Goal: Task Accomplishment & Management: Use online tool/utility

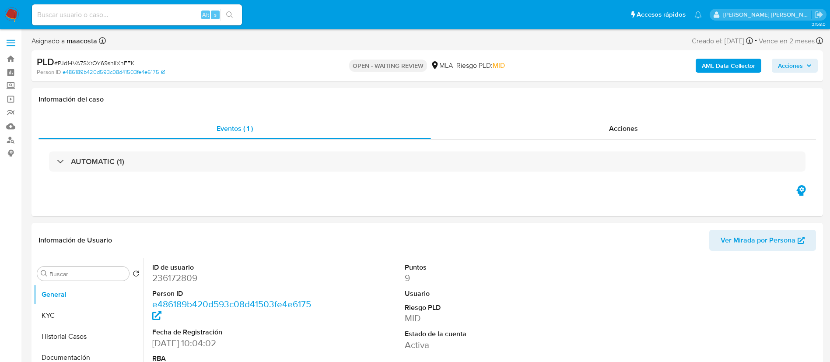
select select "10"
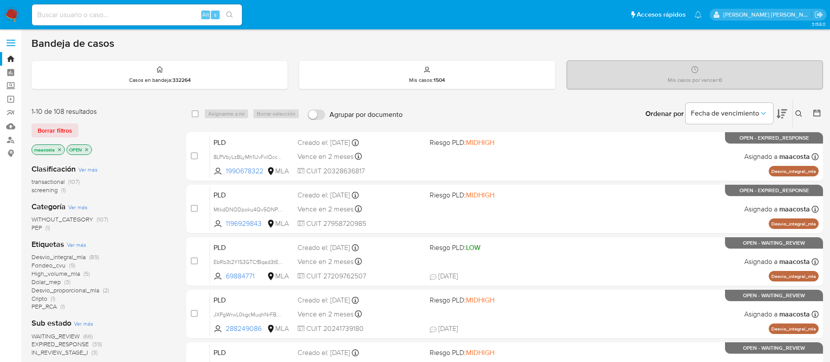
paste input "oscXKrg3GhybFEe782FkbMBo"
click at [148, 14] on input "oscXKrg3GhybFEe782FkbMBo" at bounding box center [137, 14] width 210 height 11
type input "oscXKrg3GhybFEe782FkbMBo"
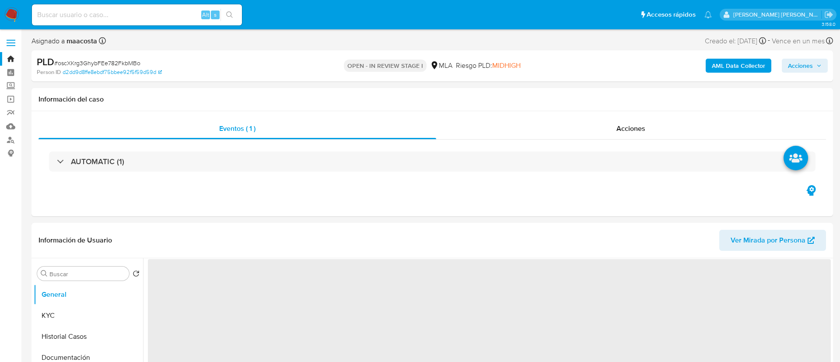
select select "10"
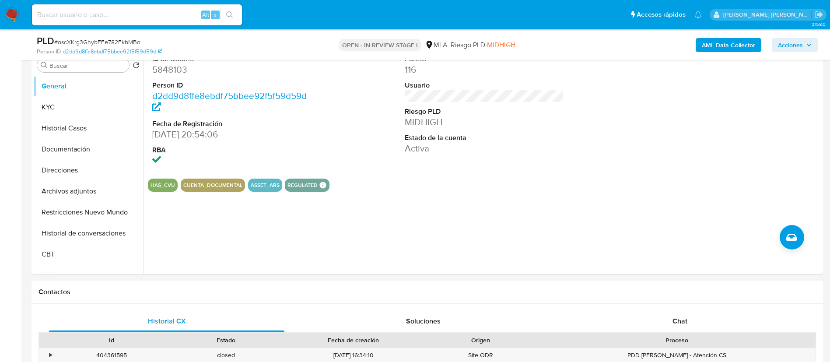
scroll to position [200, 0]
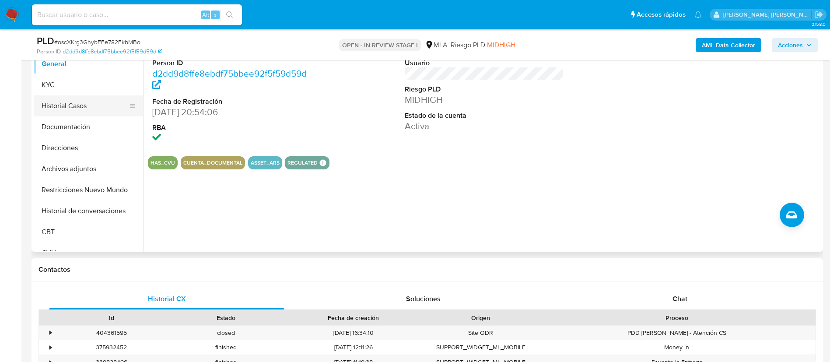
click at [73, 105] on button "Historial Casos" at bounding box center [85, 105] width 102 height 21
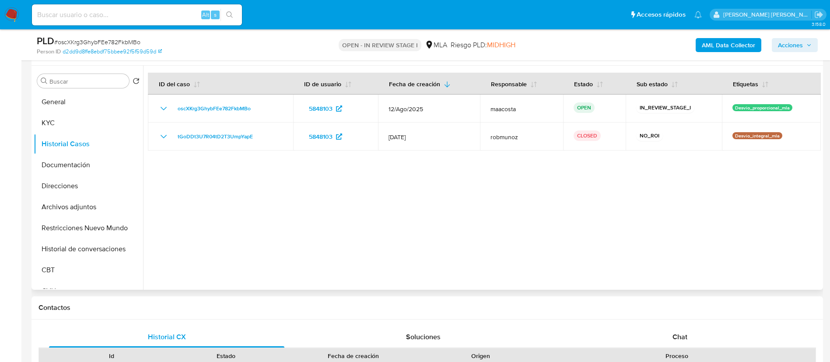
scroll to position [160, 0]
click at [91, 211] on button "Archivos adjuntos" at bounding box center [85, 208] width 102 height 21
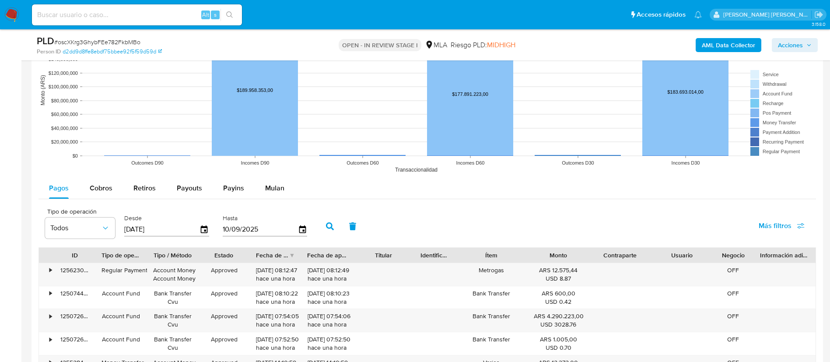
scroll to position [805, 0]
click at [273, 186] on span "Mulan" at bounding box center [274, 187] width 19 height 10
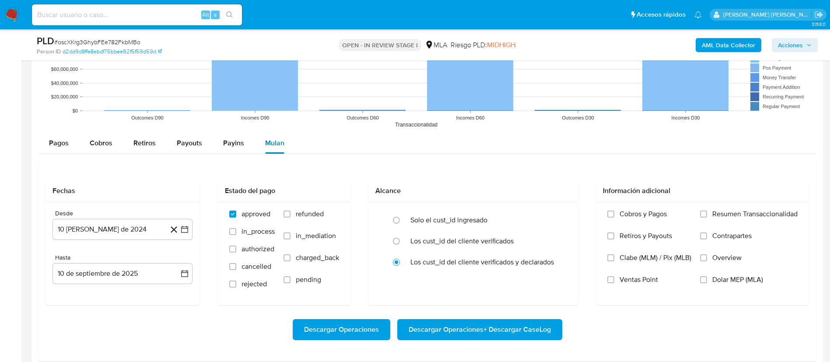
scroll to position [852, 0]
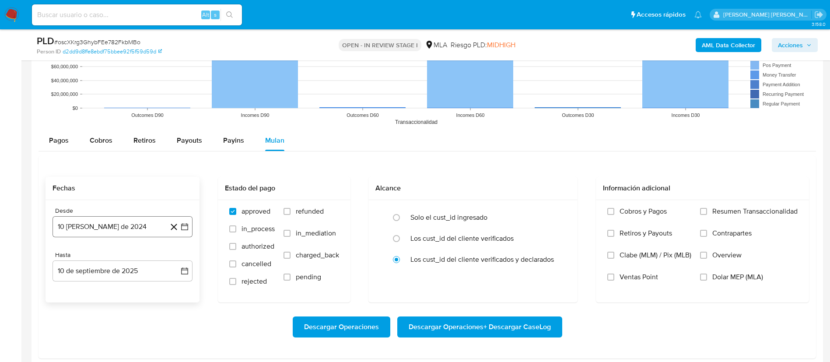
click at [142, 225] on button "10 de agosto de 2024" at bounding box center [123, 226] width 140 height 21
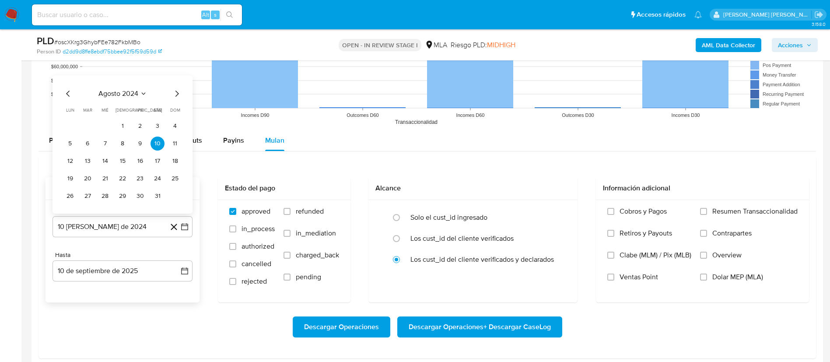
click at [126, 94] on span "agosto 2024" at bounding box center [118, 93] width 40 height 9
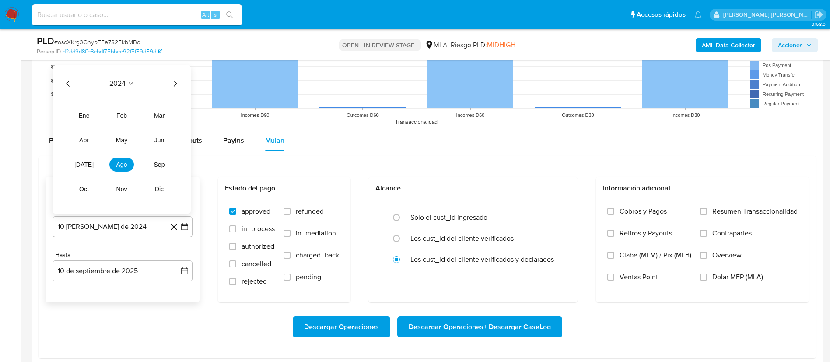
click at [172, 84] on icon "Año siguiente" at bounding box center [175, 83] width 11 height 11
click at [88, 163] on span "jul" at bounding box center [83, 164] width 19 height 7
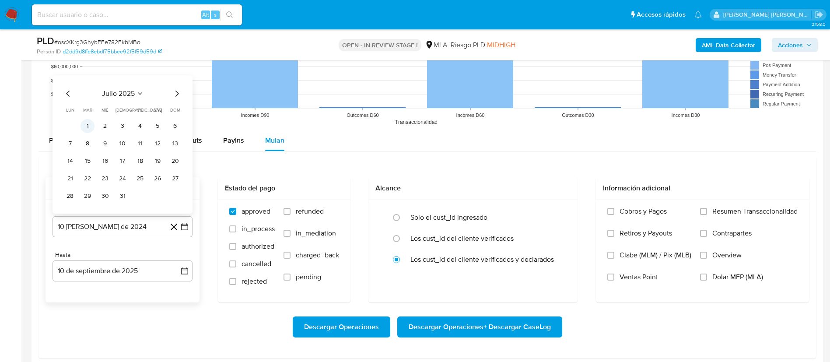
click at [88, 126] on button "1" at bounding box center [88, 126] width 14 height 14
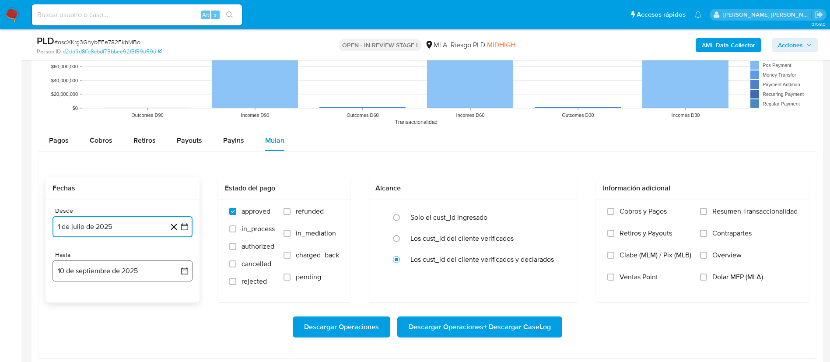
click at [101, 270] on button "10 de septiembre de 2025" at bounding box center [123, 270] width 140 height 21
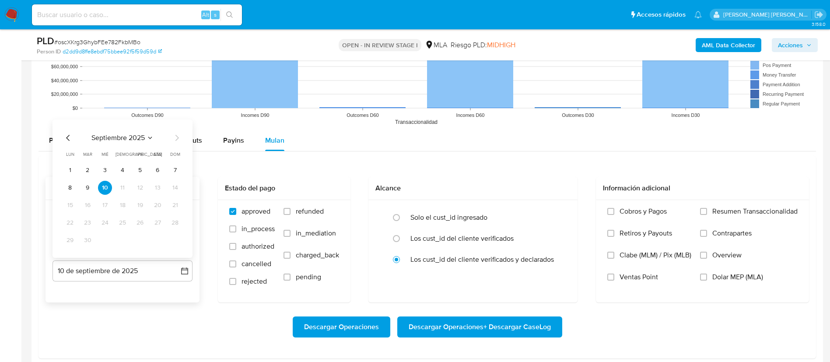
click at [68, 132] on div "septiembre 2025 septiembre 2025 lun lunes mar martes mié miércoles jue jueves v…" at bounding box center [123, 188] width 140 height 138
click at [70, 140] on icon "Mes anterior" at bounding box center [68, 138] width 11 height 11
click at [123, 240] on button "31" at bounding box center [123, 240] width 14 height 14
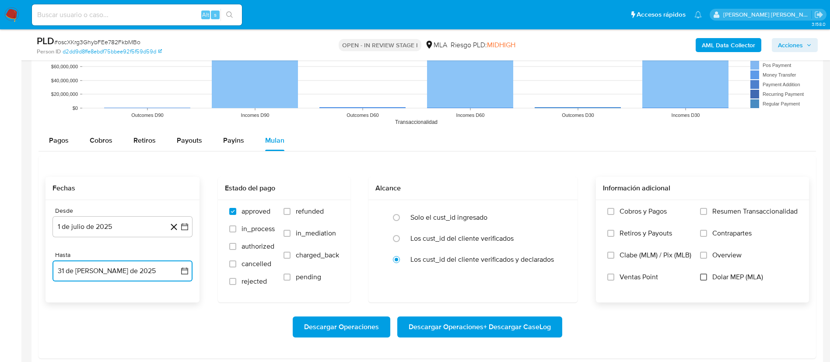
click at [704, 277] on input "Dolar MEP (MLA)" at bounding box center [703, 276] width 7 height 7
click at [447, 326] on span "Descargar Operaciones + Descargar CaseLog" at bounding box center [480, 326] width 142 height 19
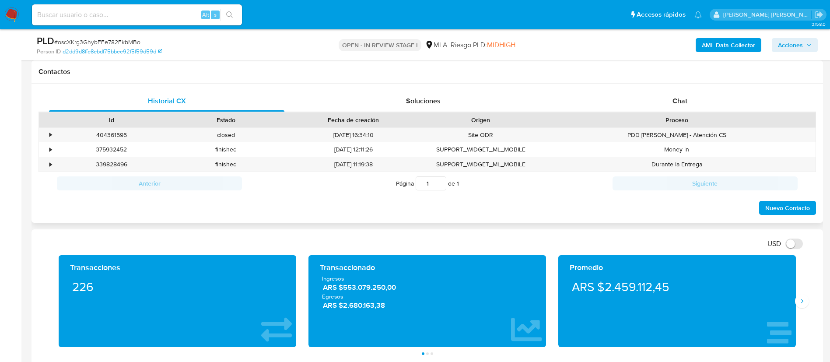
scroll to position [396, 0]
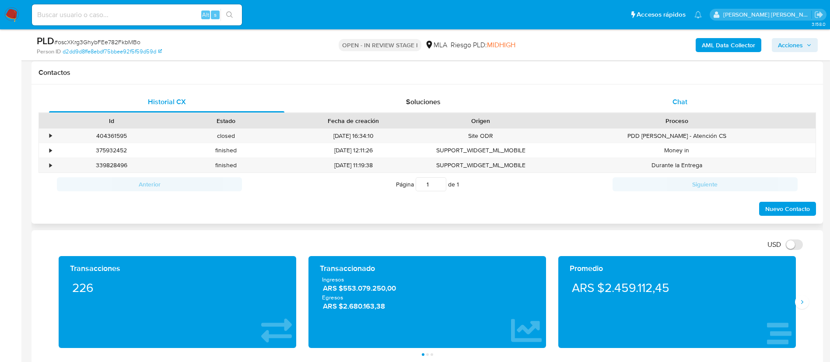
click at [674, 101] on span "Chat" at bounding box center [680, 102] width 15 height 10
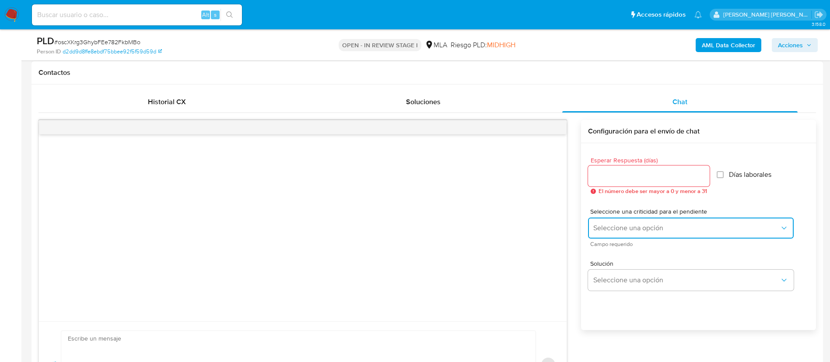
click at [627, 224] on span "Seleccione una opción" at bounding box center [686, 228] width 186 height 9
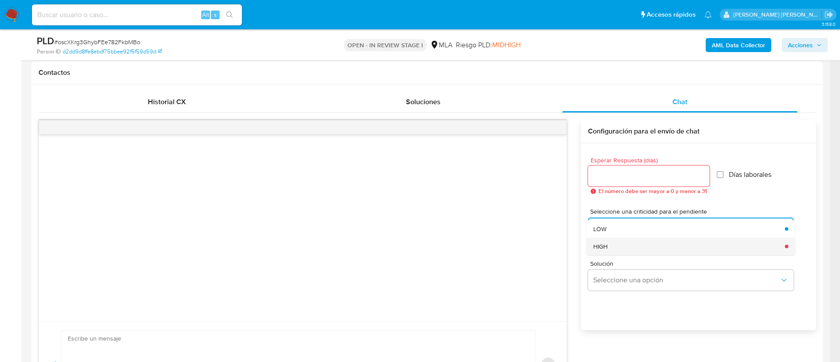
click at [609, 244] on div "HIGH" at bounding box center [686, 247] width 186 height 18
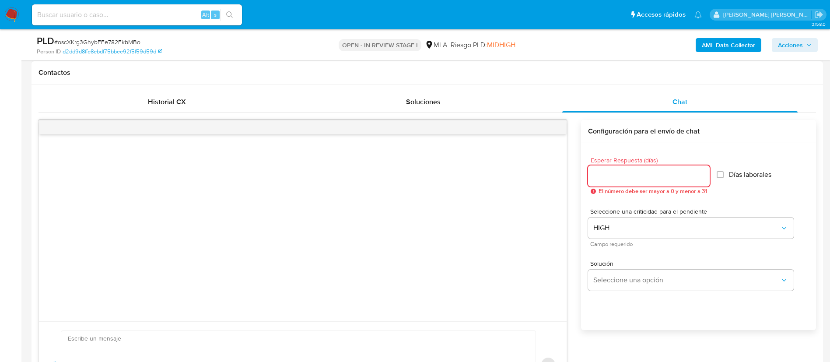
click at [611, 178] on input "Esperar Respuesta (días)" at bounding box center [649, 175] width 122 height 11
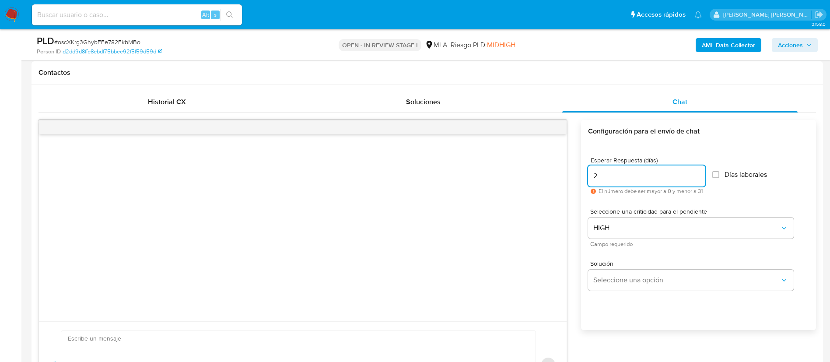
type input "2"
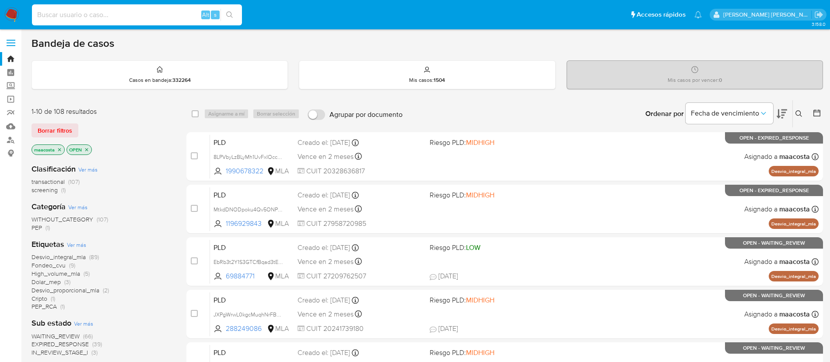
click at [148, 14] on input at bounding box center [137, 14] width 210 height 11
paste input "aQjLayzwbbgWa6fpFfcT7u4u"
type input "aQjLayzwbbgWa6fpFfcT7u4u"
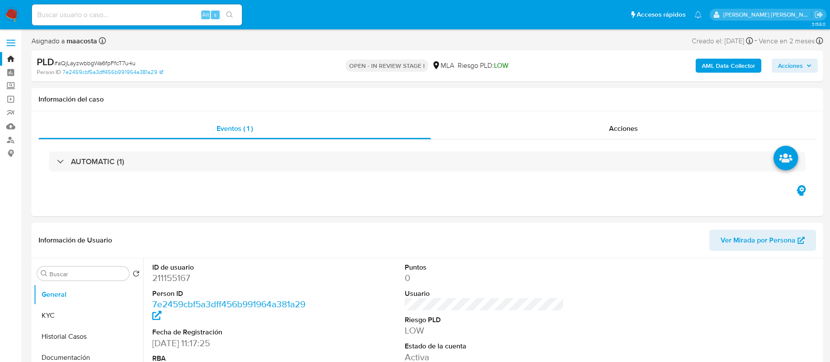
select select "10"
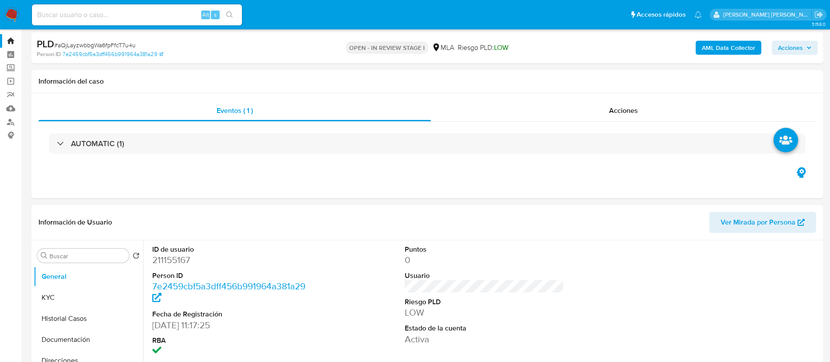
scroll to position [18, 0]
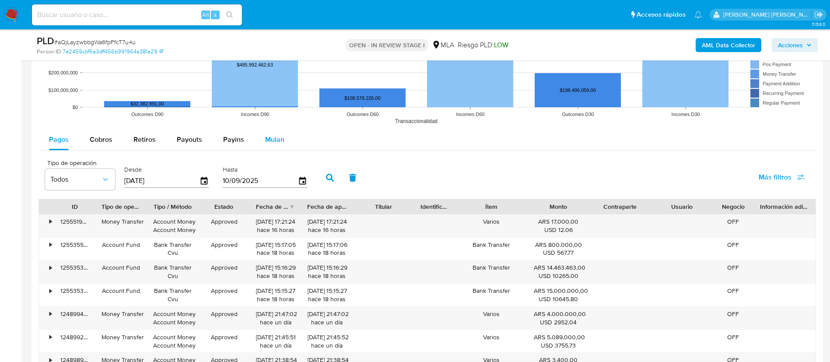
click at [265, 138] on span "Mulan" at bounding box center [274, 139] width 19 height 10
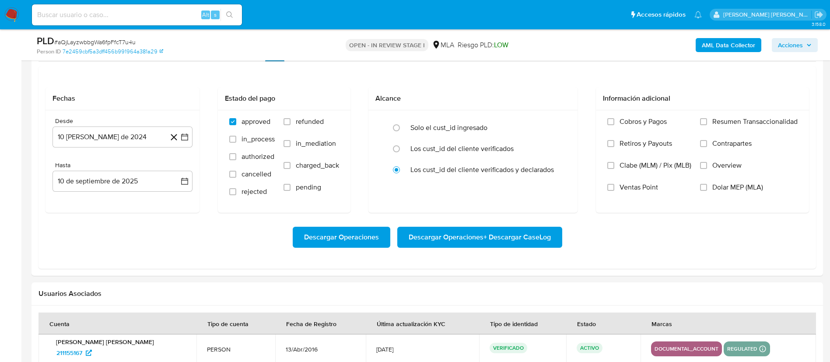
scroll to position [957, 0]
click at [184, 139] on icon "button" at bounding box center [184, 136] width 9 height 9
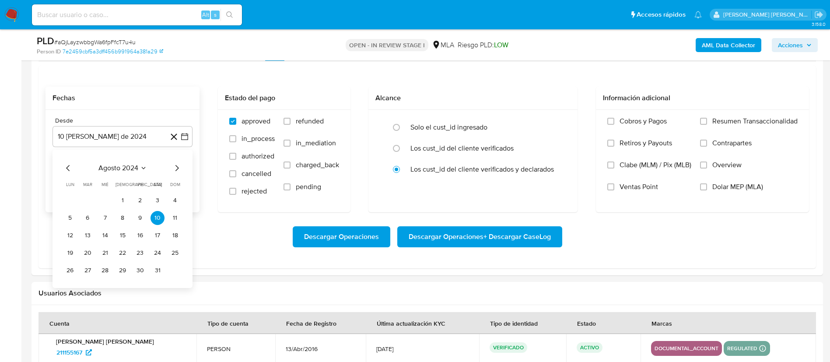
click at [133, 171] on span "agosto 2024" at bounding box center [118, 168] width 40 height 9
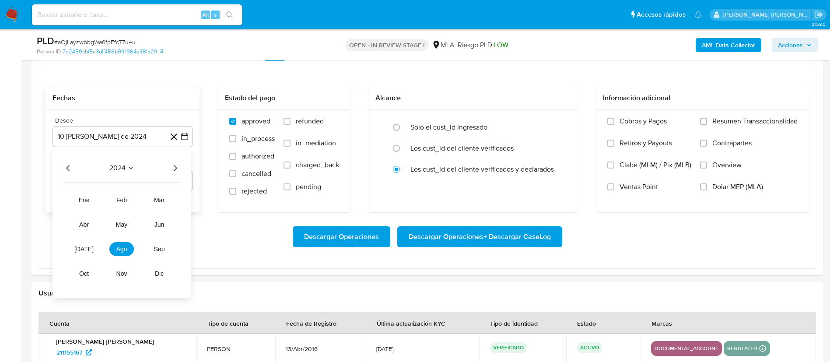
click at [170, 167] on icon "Año siguiente" at bounding box center [175, 168] width 11 height 11
click at [86, 253] on button "jul" at bounding box center [84, 249] width 25 height 14
click at [89, 200] on button "1" at bounding box center [88, 200] width 14 height 14
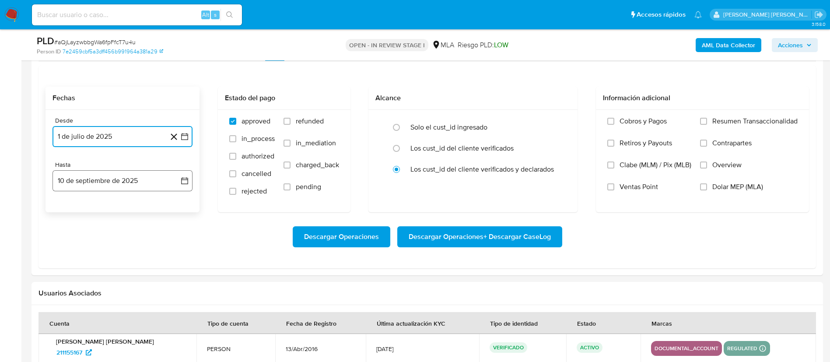
click at [104, 182] on button "10 de septiembre de 2025" at bounding box center [123, 180] width 140 height 21
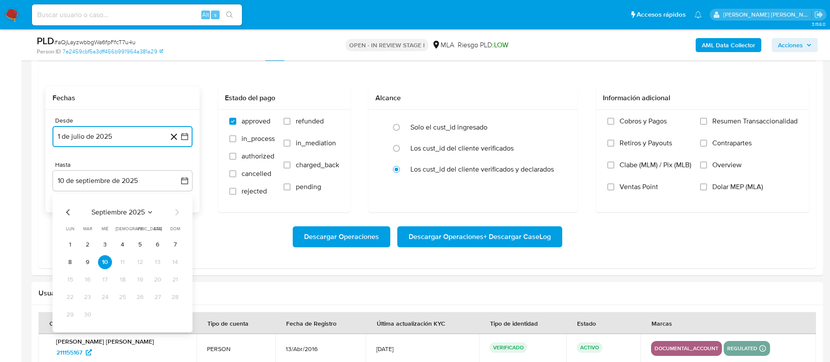
click at [68, 212] on icon "Mes anterior" at bounding box center [68, 212] width 11 height 11
click at [124, 313] on button "31" at bounding box center [123, 315] width 14 height 14
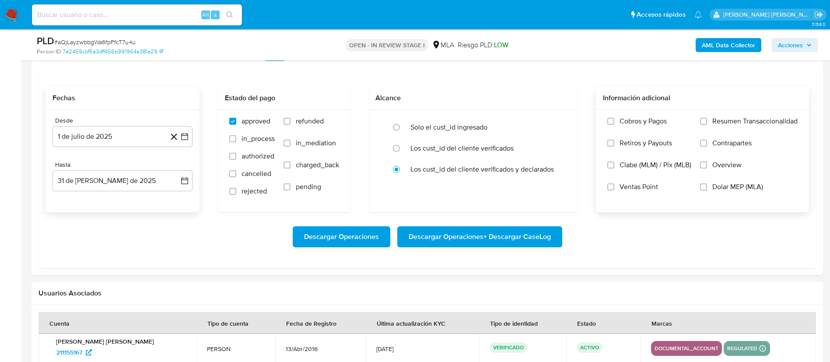
click at [718, 185] on span "Dolar MEP (MLA)" at bounding box center [737, 186] width 51 height 9
click at [707, 185] on input "Dolar MEP (MLA)" at bounding box center [703, 186] width 7 height 7
click at [501, 235] on span "Descargar Operaciones + Descargar CaseLog" at bounding box center [480, 236] width 142 height 19
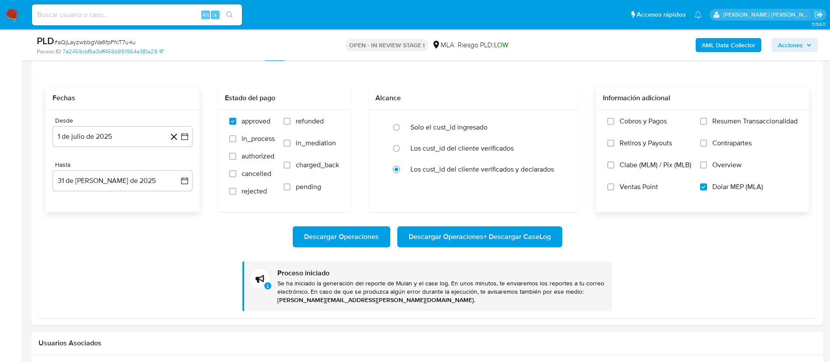
click at [129, 274] on div "Descargar Operaciones Descargar Operaciones + Descargar CaseLog Proceso iniciad…" at bounding box center [428, 261] width 764 height 99
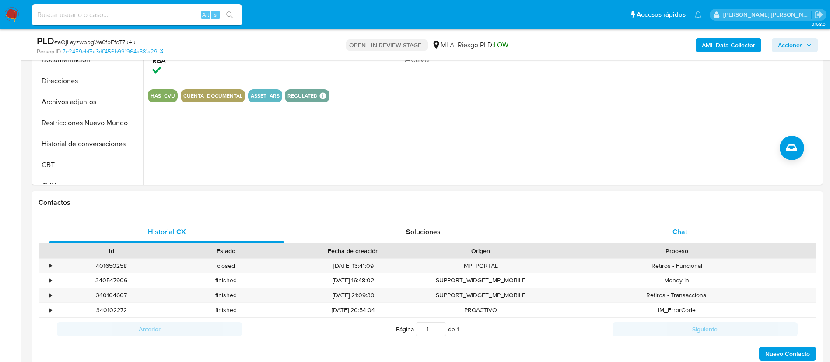
click at [666, 233] on div "Chat" at bounding box center [679, 231] width 235 height 21
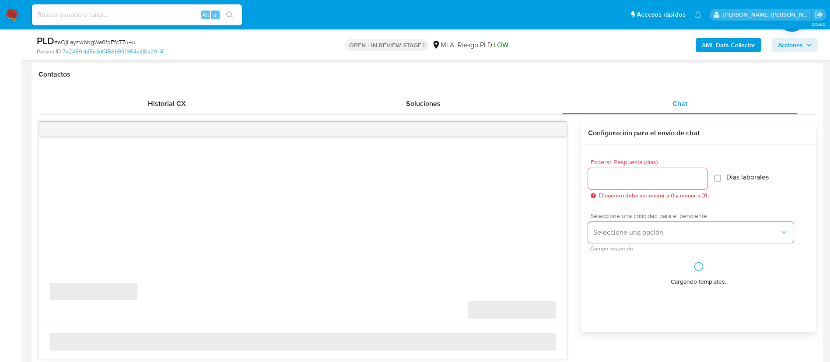
scroll to position [395, 0]
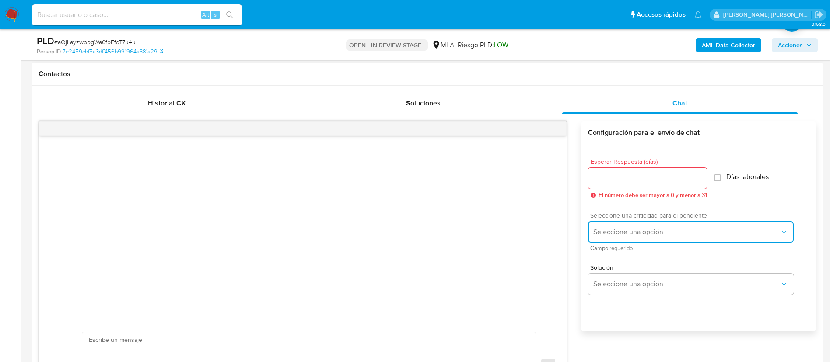
click at [646, 233] on span "Seleccione una opción" at bounding box center [686, 232] width 186 height 9
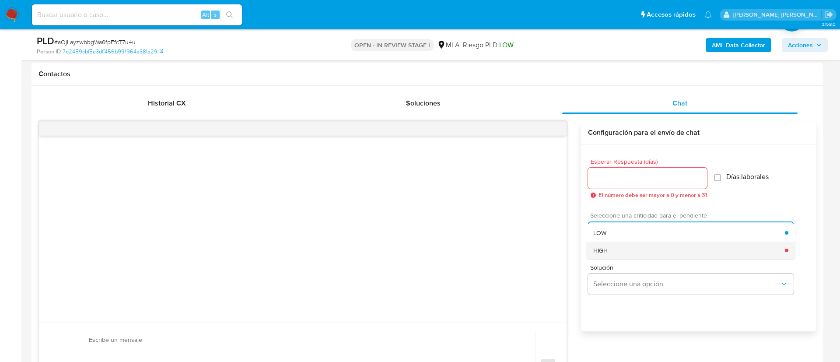
click at [611, 247] on div "HIGH" at bounding box center [689, 251] width 192 height 18
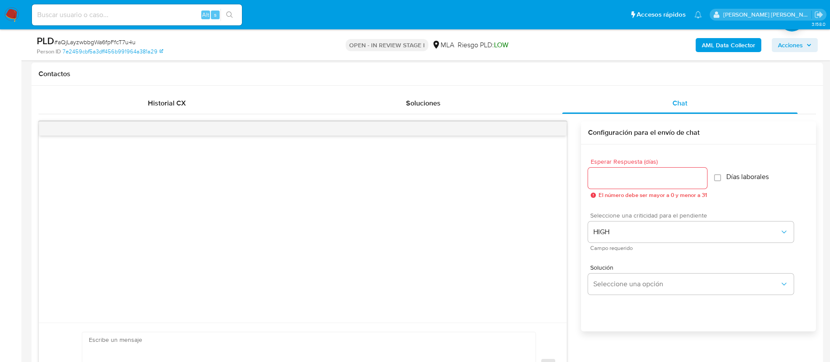
click at [600, 175] on input "Esperar Respuesta (días)" at bounding box center [647, 177] width 119 height 11
type input "2"
